Goal: Navigation & Orientation: Find specific page/section

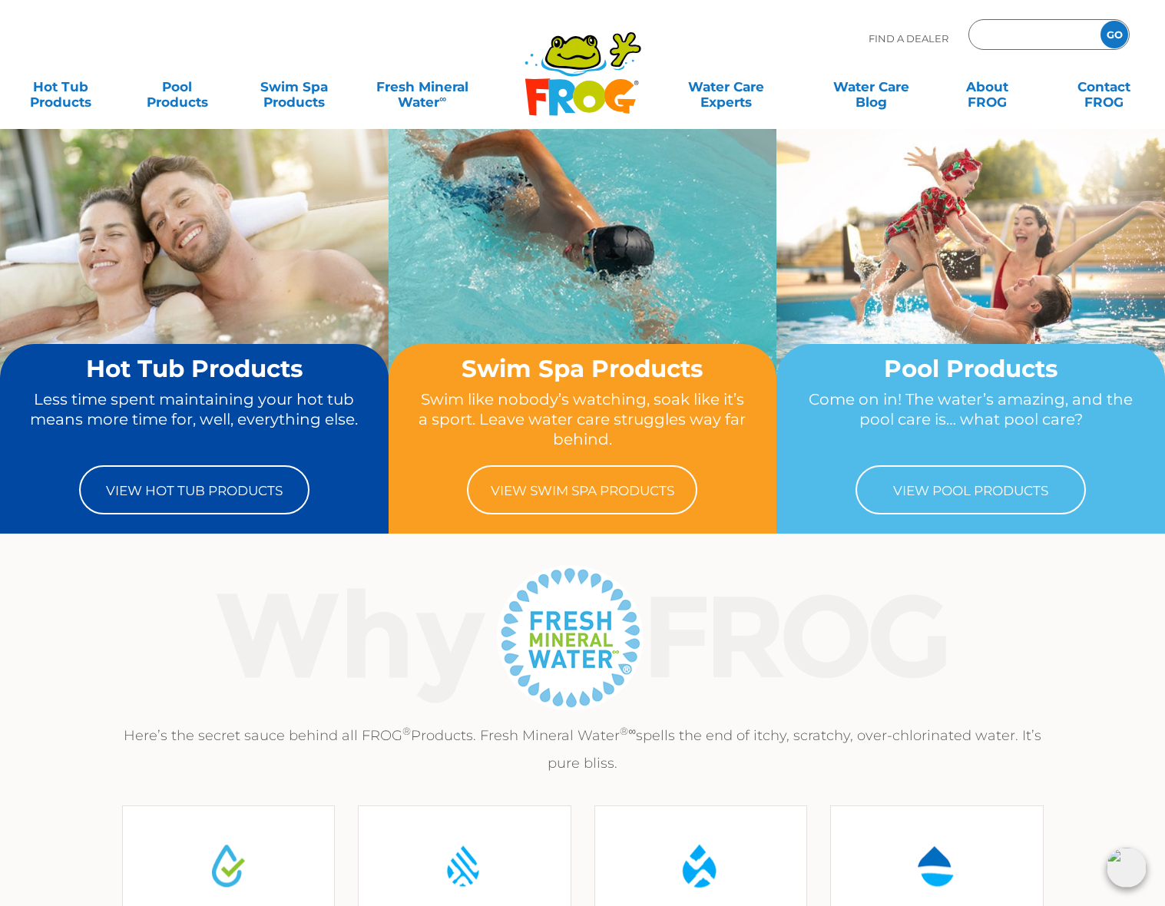
click at [1017, 30] on input "Zip Code Form" at bounding box center [1033, 35] width 104 height 22
type input "27215"
click at [1100, 21] on input "GO" at bounding box center [1114, 35] width 28 height 28
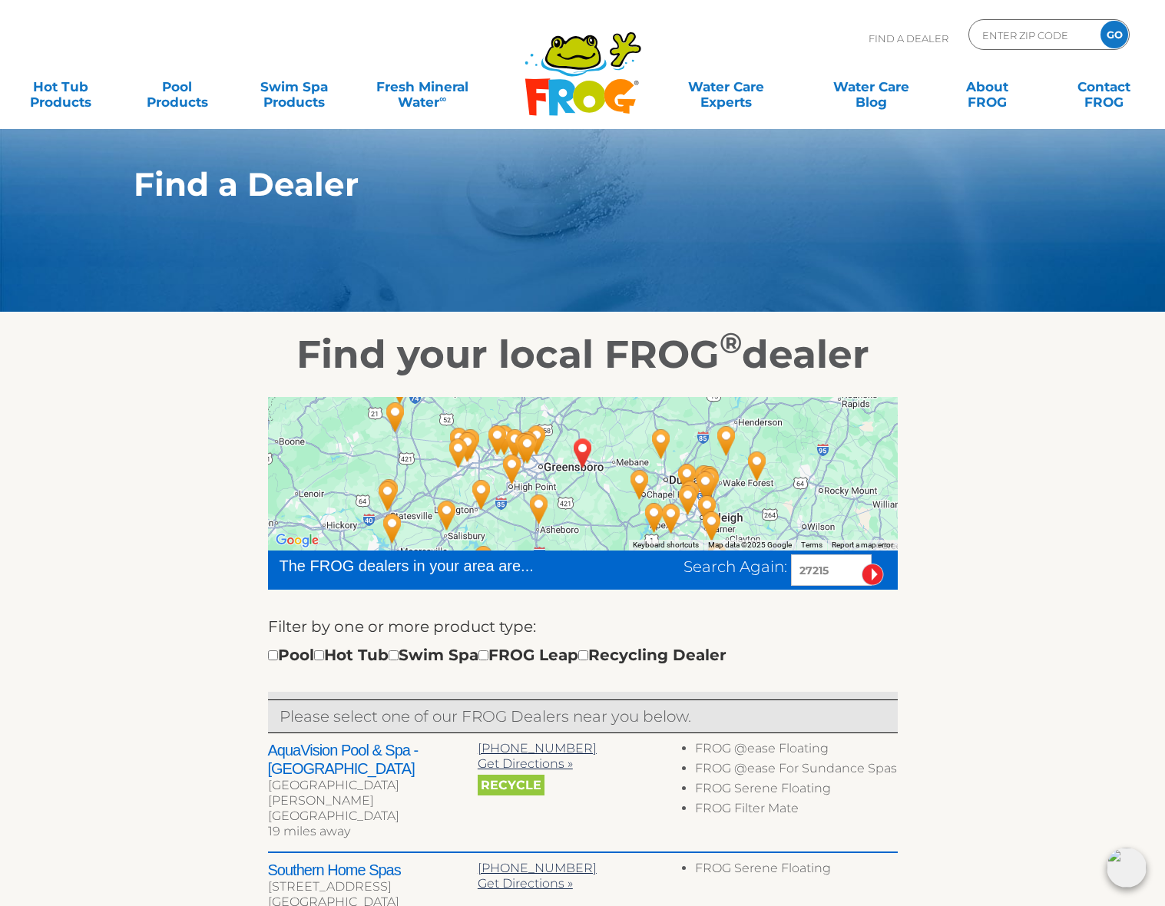
click at [164, 420] on div "← Move left → Move right ↑ Move up ↓ Move down + Zoom in - Zoom out Home Jump l…" at bounding box center [583, 840] width 944 height 924
